Goal: Task Accomplishment & Management: Manage account settings

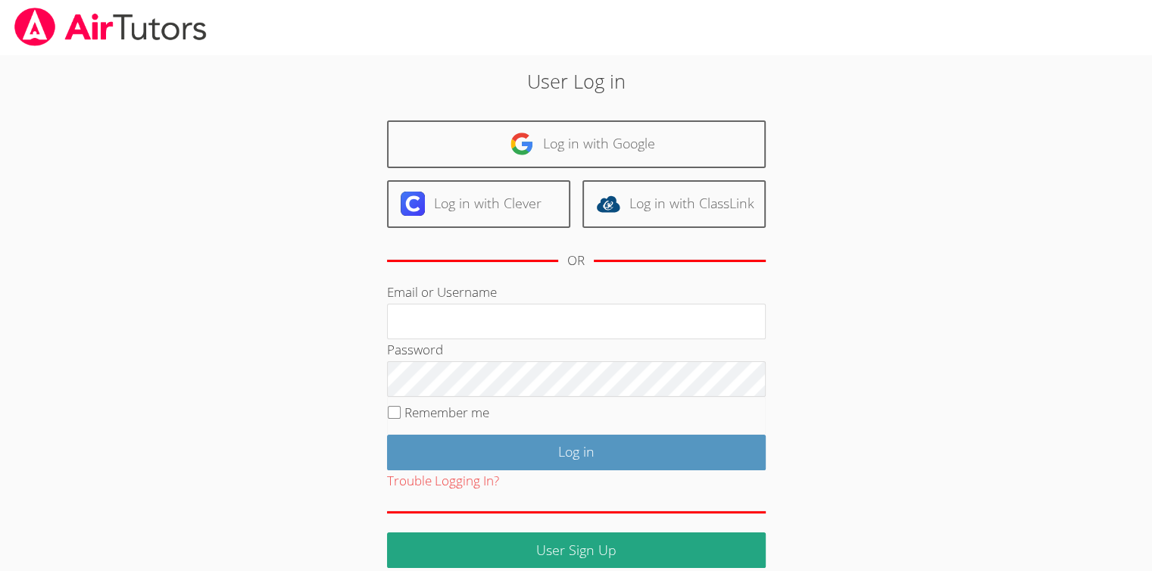
drag, startPoint x: 0, startPoint y: 0, endPoint x: 188, endPoint y: 52, distance: 195.0
click at [188, 52] on link at bounding box center [110, 27] width 221 height 55
type input "[EMAIL_ADDRESS][DOMAIN_NAME]"
click at [387, 435] on input "Log in" at bounding box center [576, 453] width 379 height 36
